Goal: Task Accomplishment & Management: Use online tool/utility

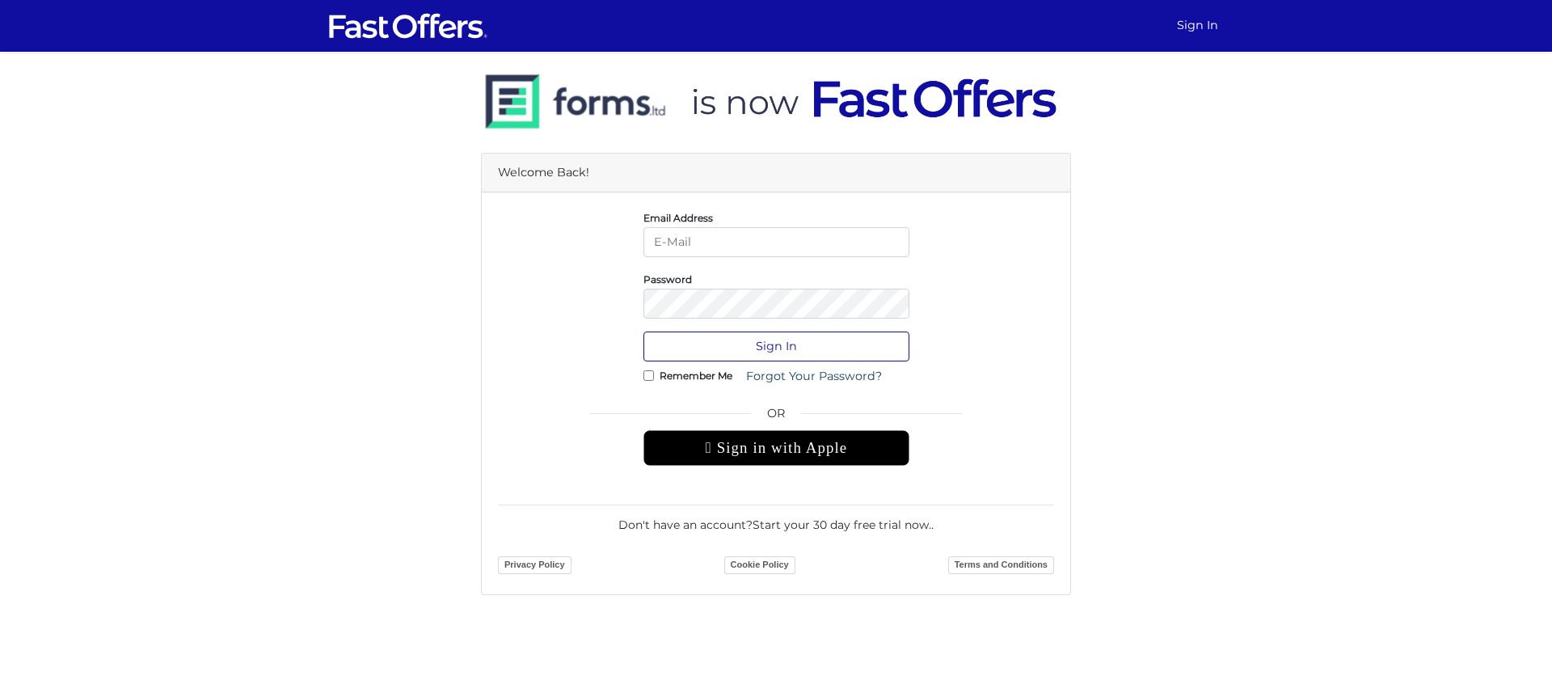
type input "konrad@northgroup.com"
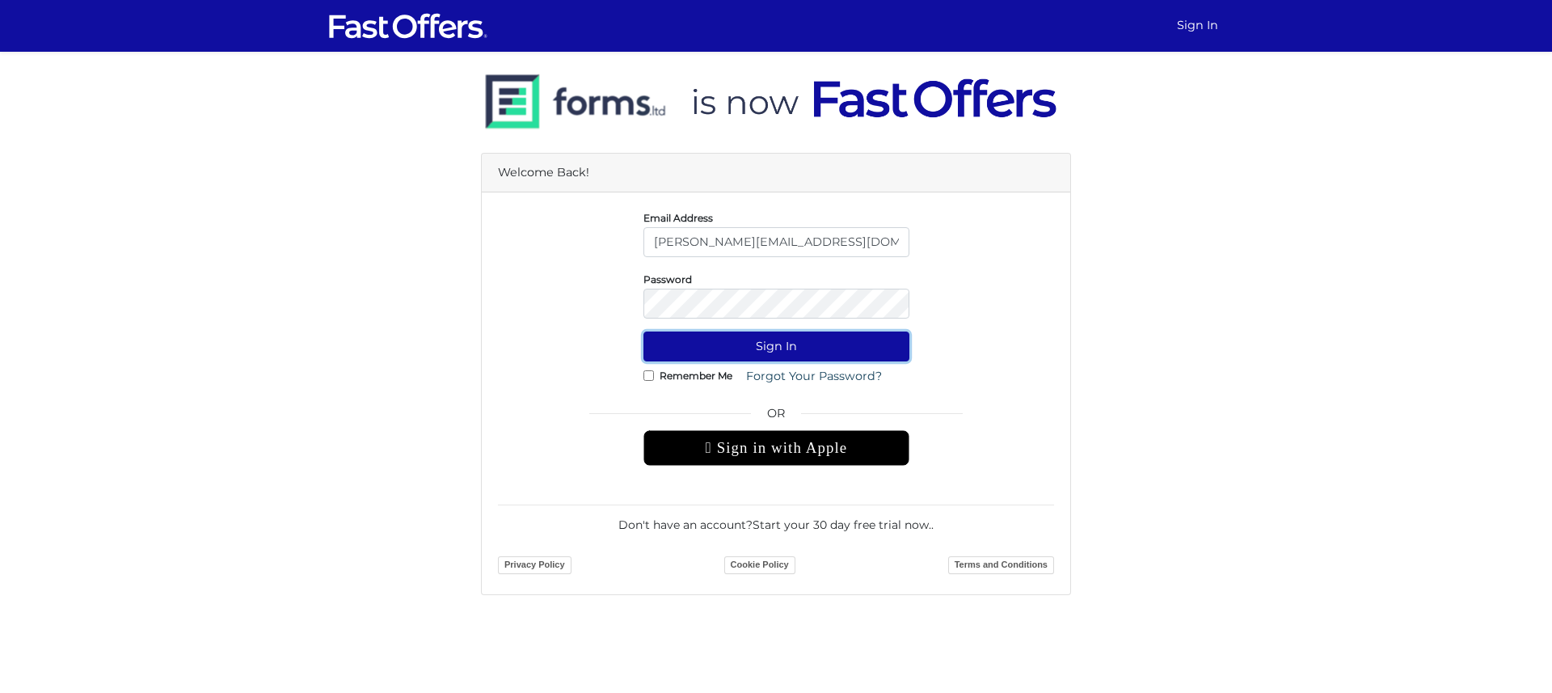
click at [779, 337] on button "Sign In" at bounding box center [777, 347] width 266 height 30
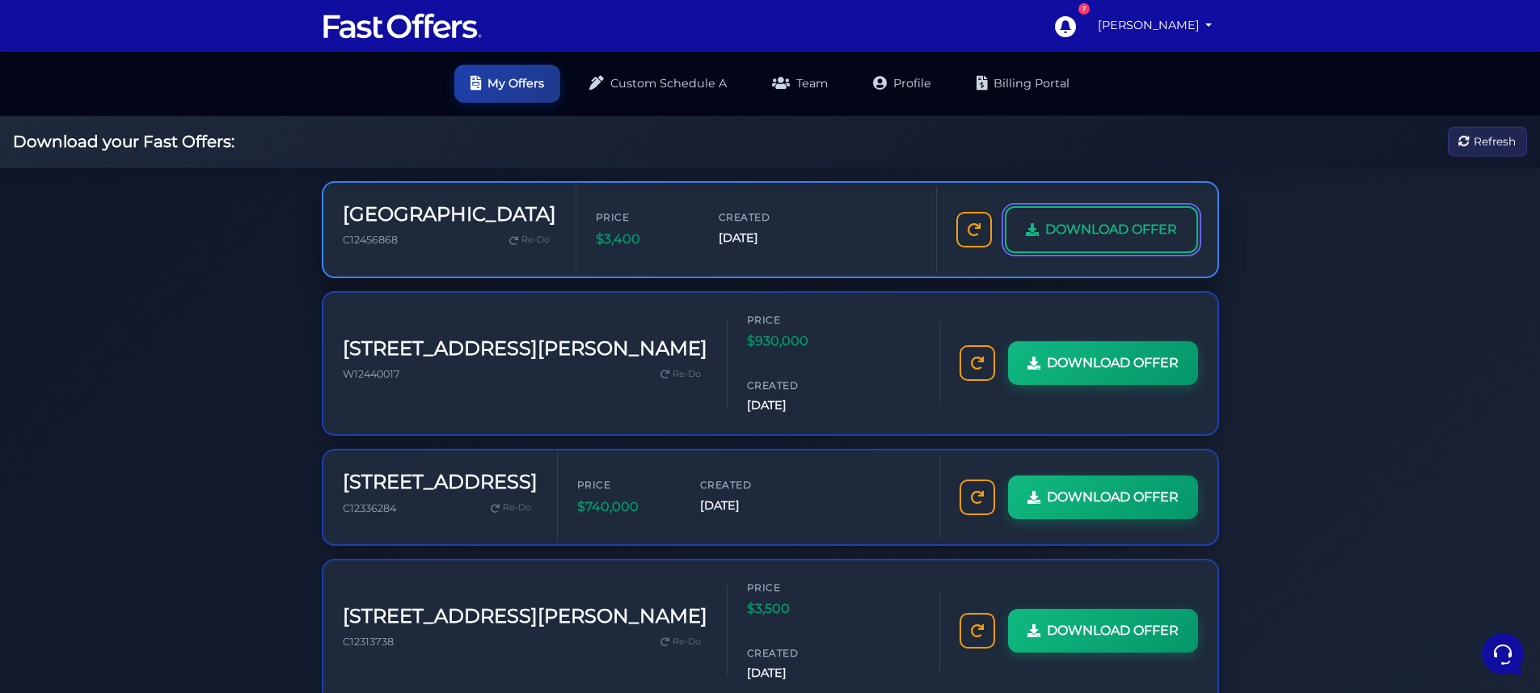
click at [1079, 234] on span "DOWNLOAD OFFER" at bounding box center [1112, 229] width 132 height 21
